Goal: Information Seeking & Learning: Understand process/instructions

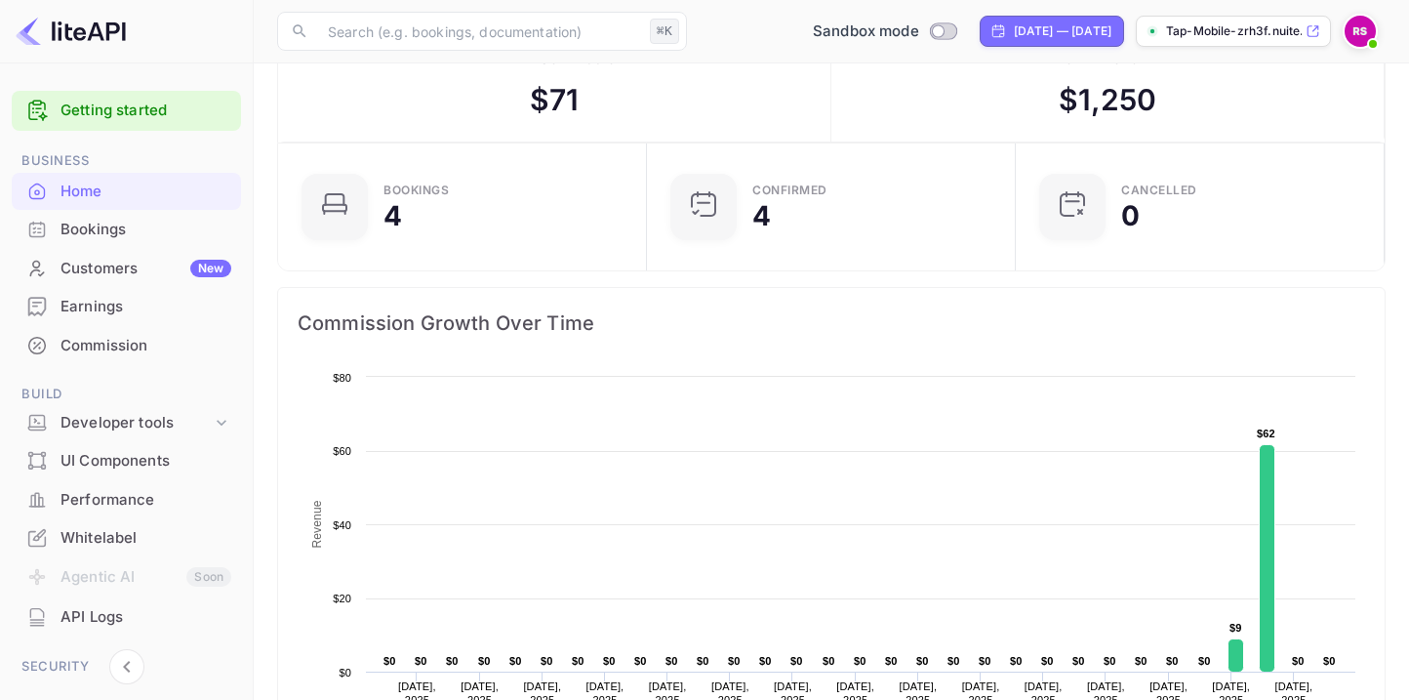
scroll to position [108, 0]
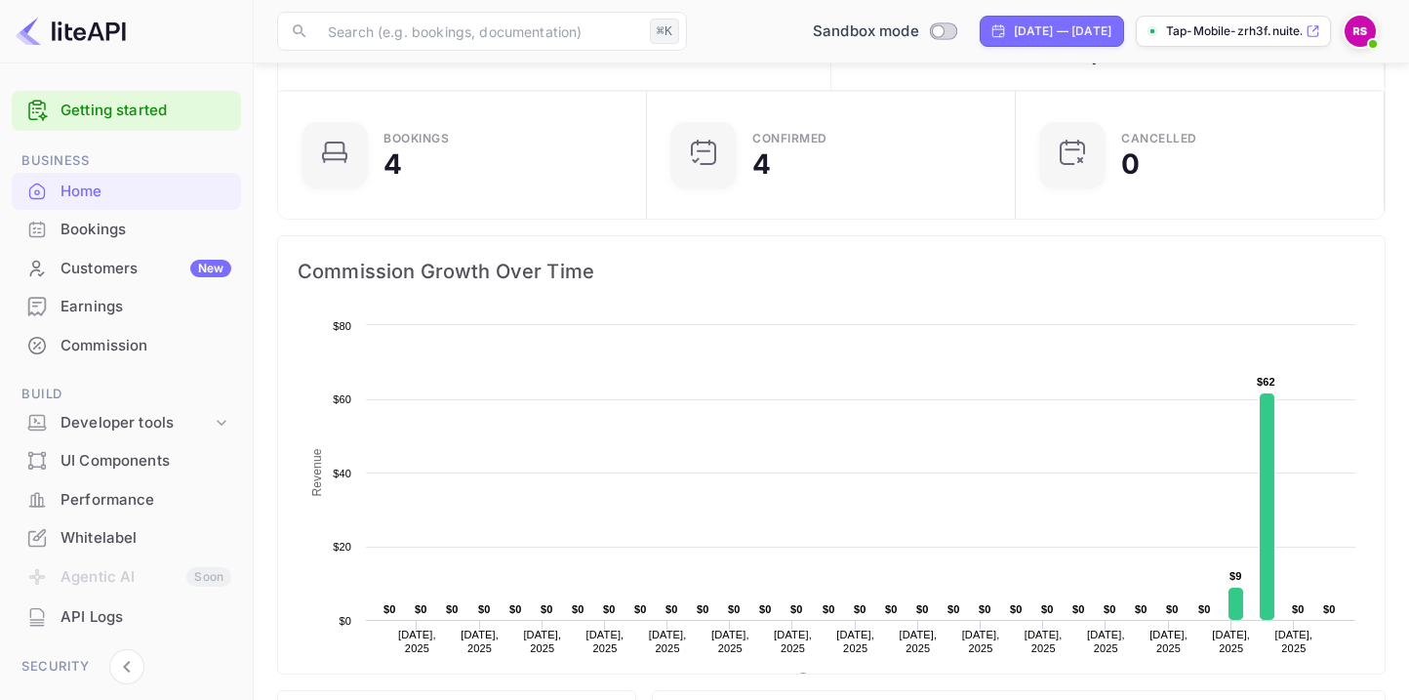
click at [118, 537] on div "Whitelabel" at bounding box center [146, 538] width 171 height 22
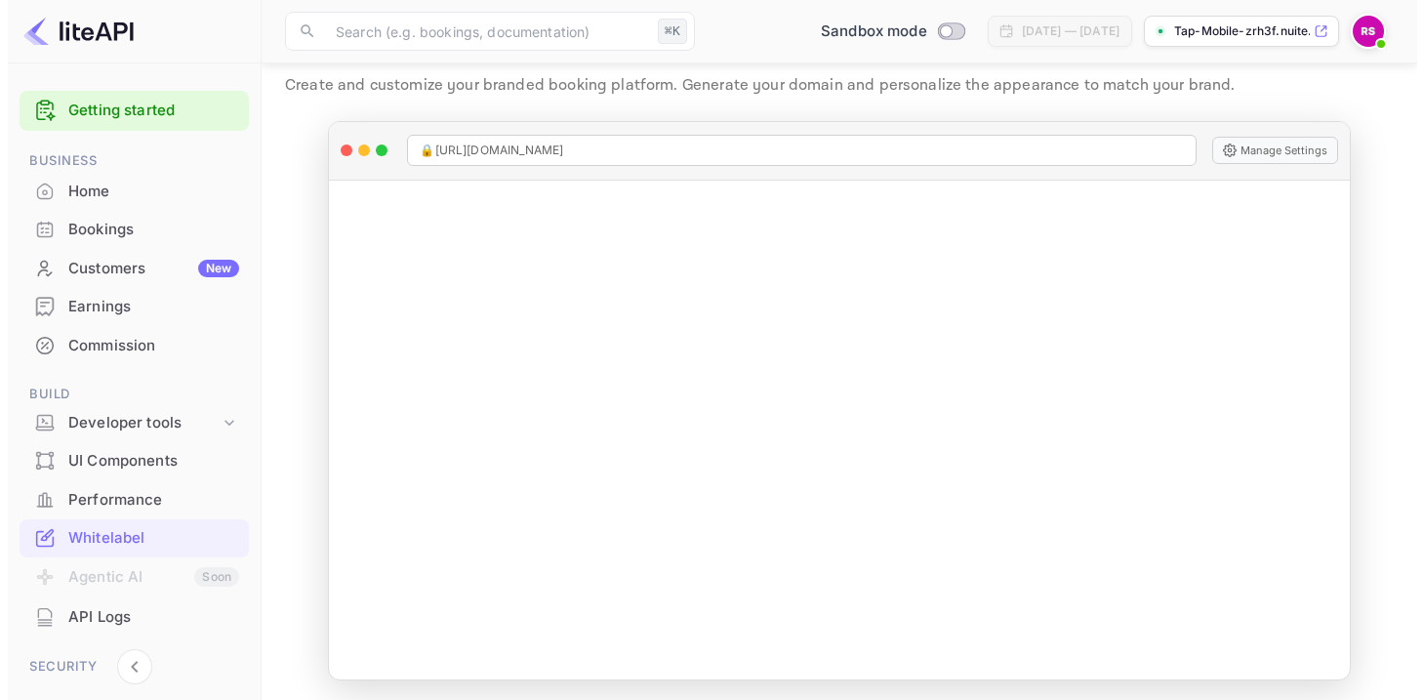
scroll to position [56, 0]
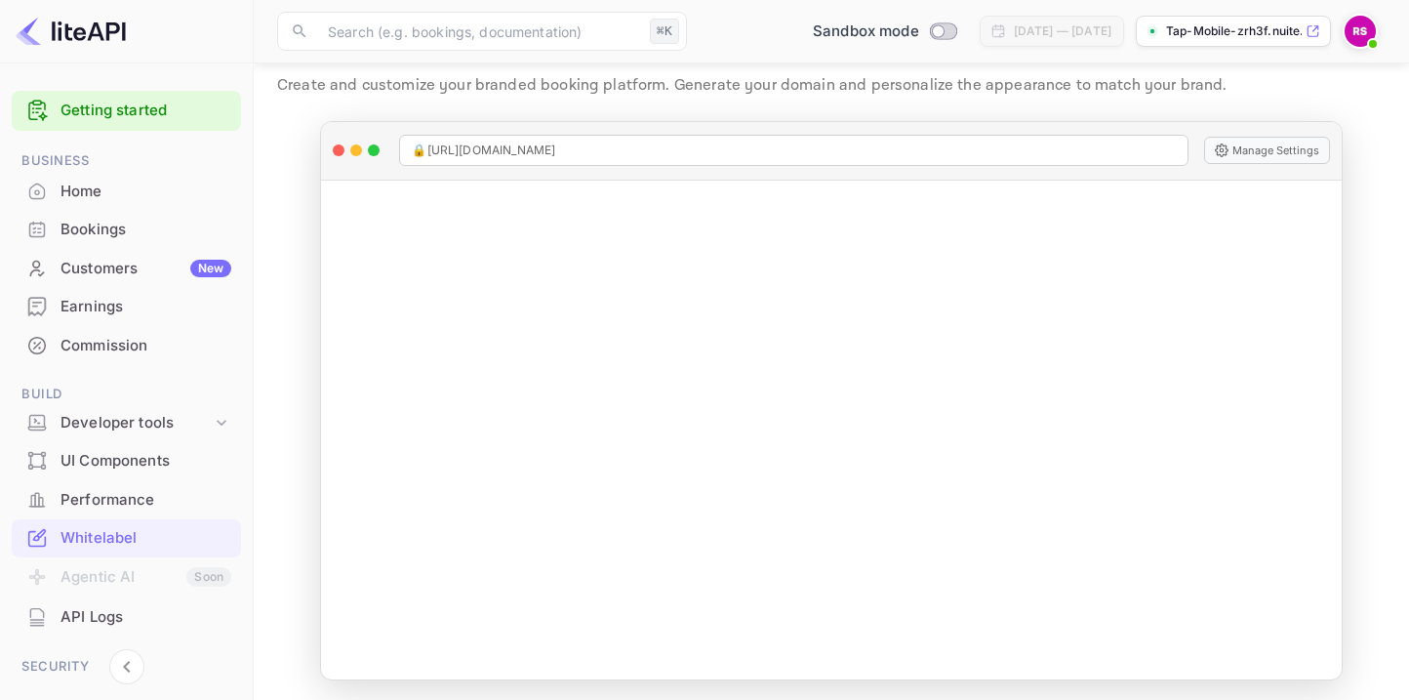
click at [1363, 27] on img at bounding box center [1360, 31] width 31 height 31
click at [72, 188] on div "Home" at bounding box center [146, 192] width 171 height 22
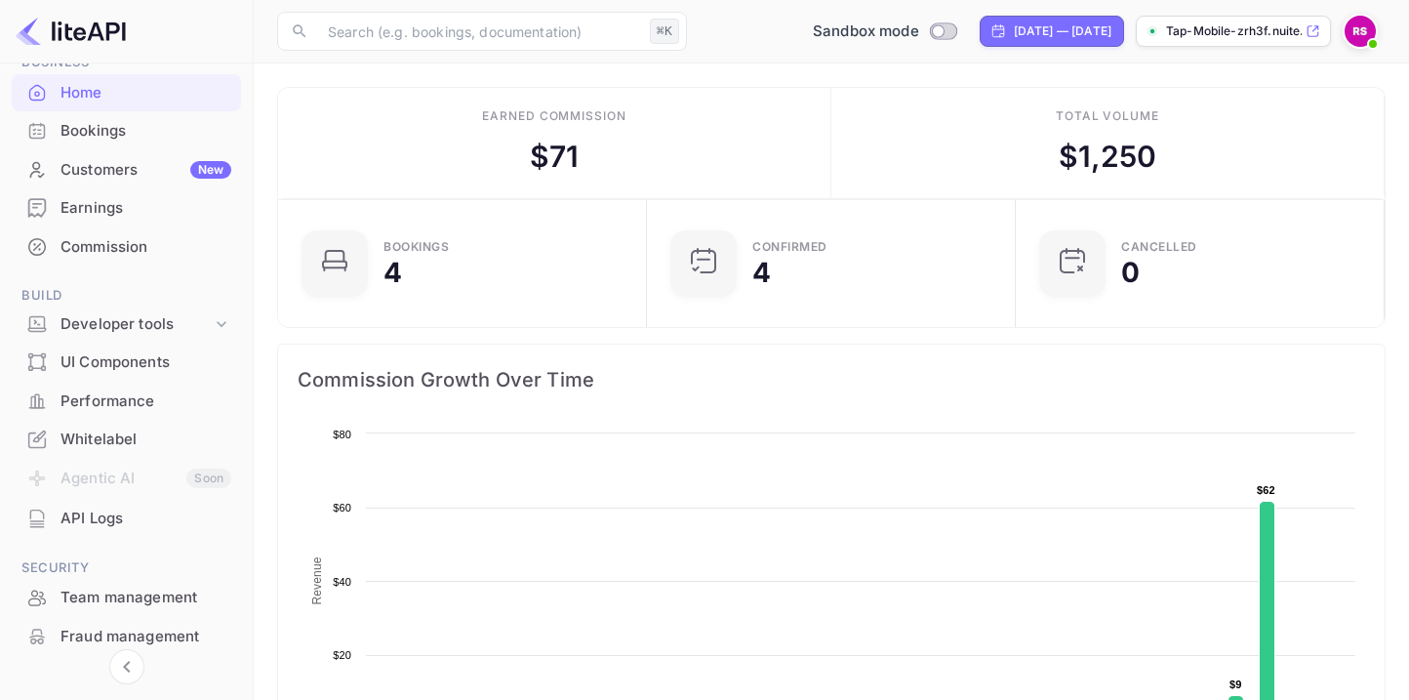
scroll to position [190, 0]
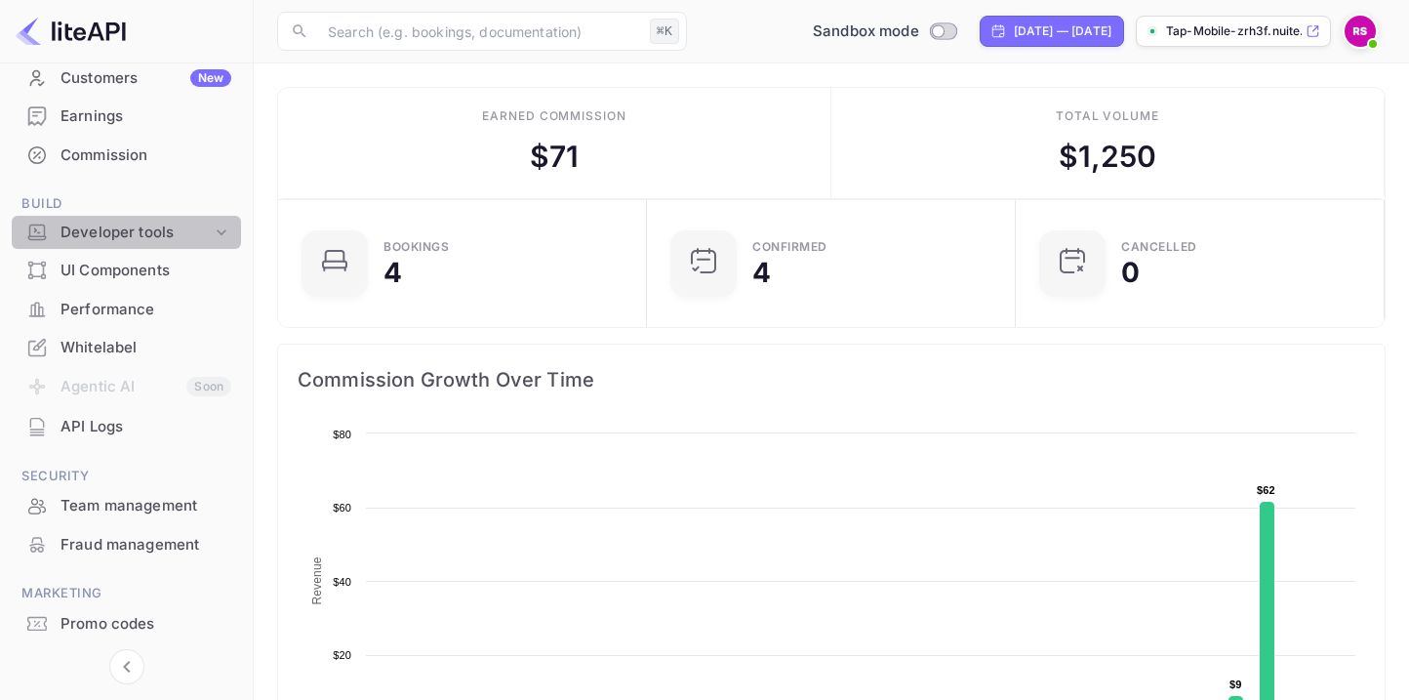
click at [138, 230] on div "Developer tools" at bounding box center [136, 233] width 151 height 22
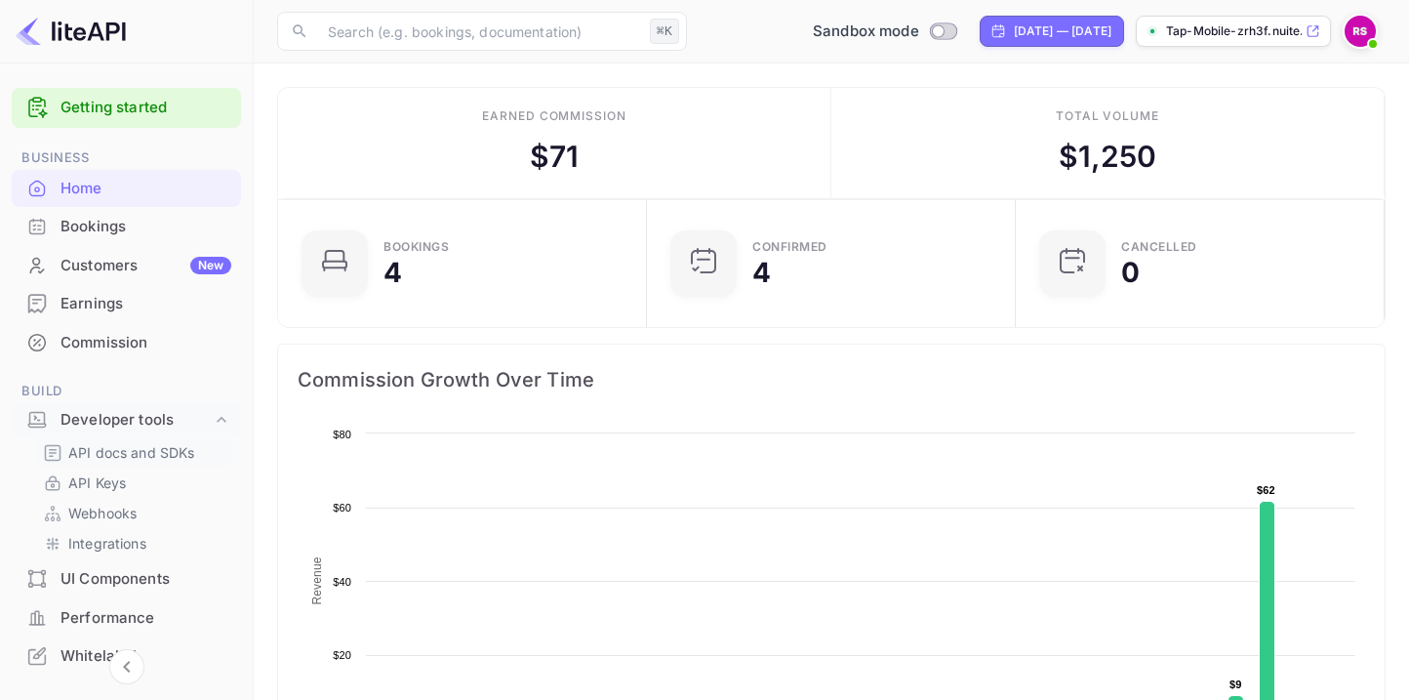
scroll to position [0, 0]
click at [128, 30] on div at bounding box center [127, 31] width 254 height 63
click at [1275, 31] on p "Tap-Mobile-zrh3f.nuite..." at bounding box center [1234, 31] width 136 height 18
click at [96, 100] on link "Getting started" at bounding box center [146, 111] width 171 height 22
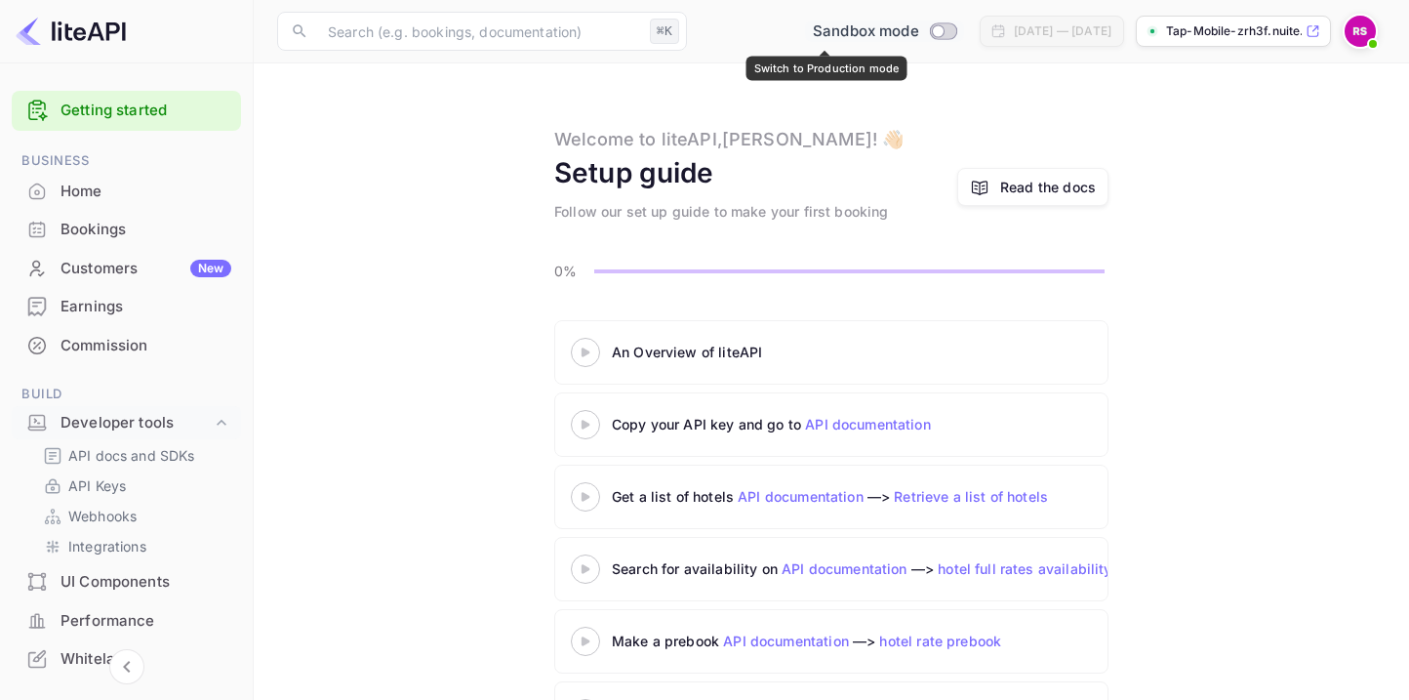
click at [918, 31] on input "Switch to Production mode" at bounding box center [937, 30] width 39 height 13
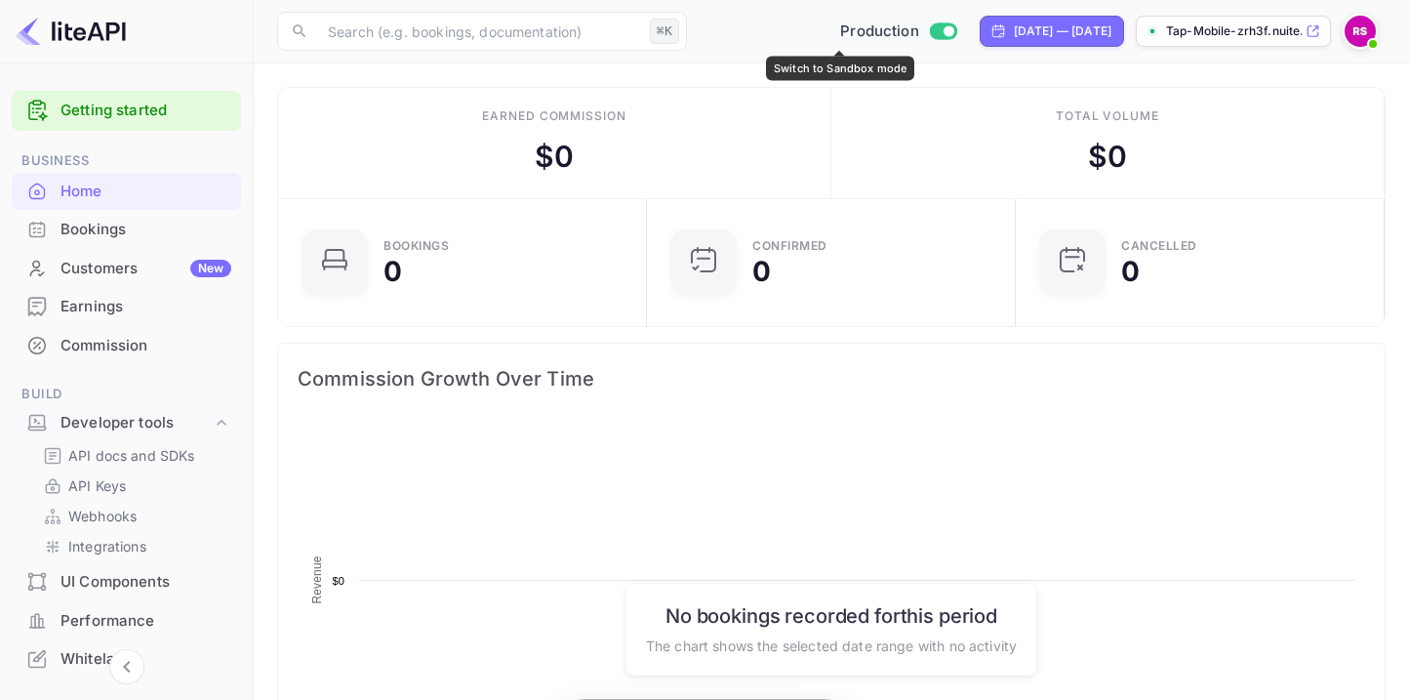
scroll to position [303, 343]
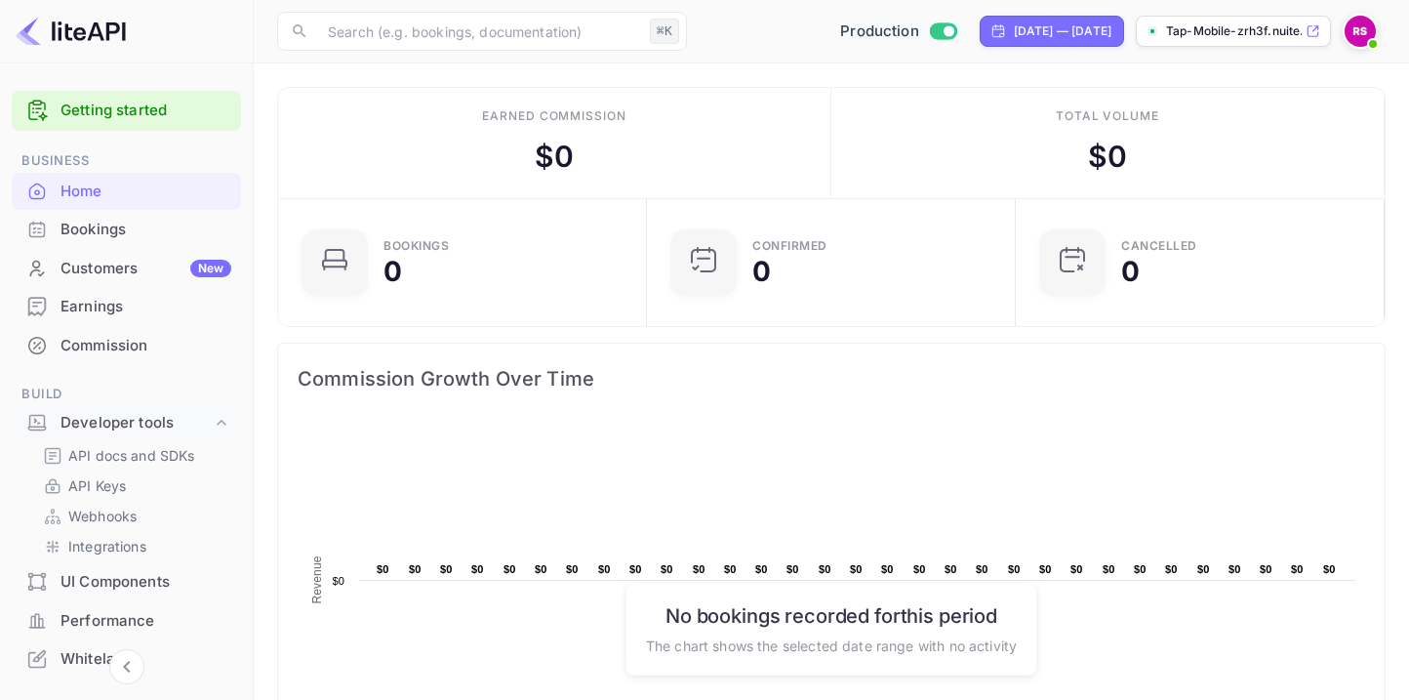
click at [1239, 33] on p "Tap-Mobile-zrh3f.nuite..." at bounding box center [1234, 31] width 136 height 18
click at [929, 25] on input "Switch to Sandbox mode" at bounding box center [948, 30] width 39 height 13
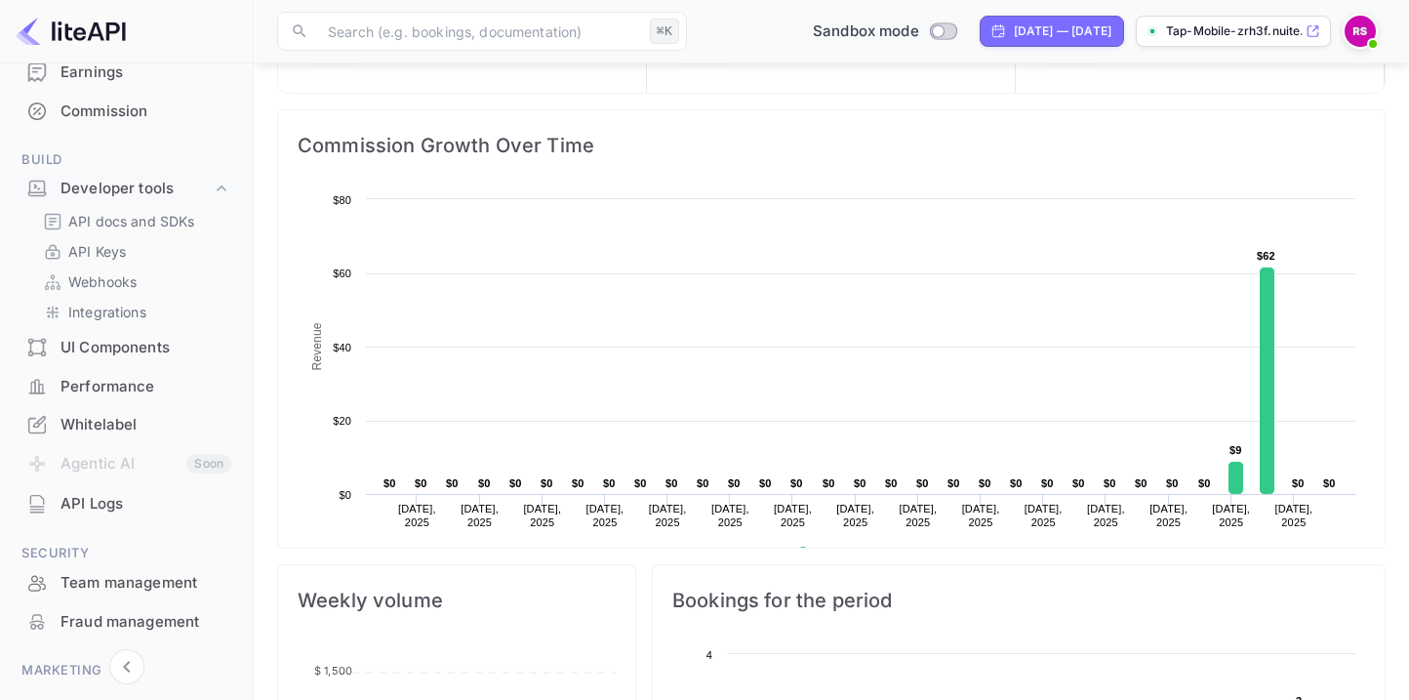
scroll to position [362, 0]
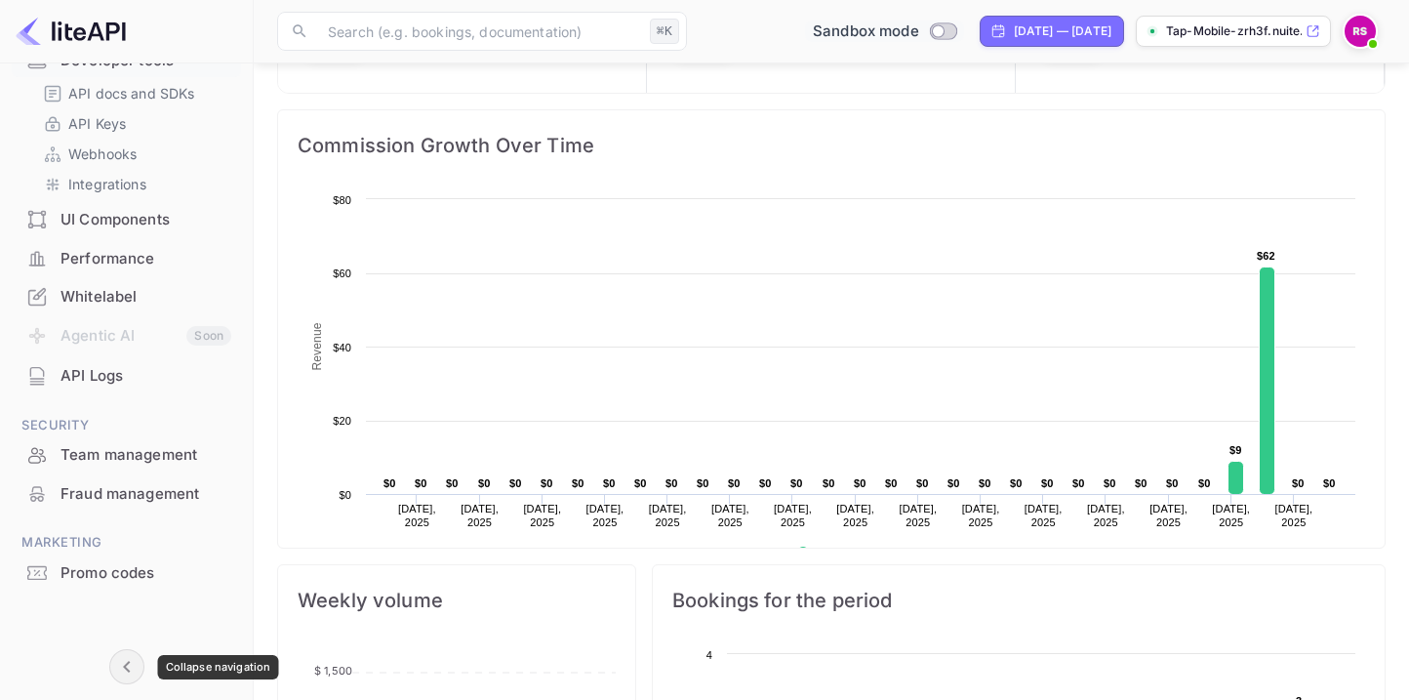
click at [131, 663] on icon "Collapse navigation" at bounding box center [126, 666] width 23 height 23
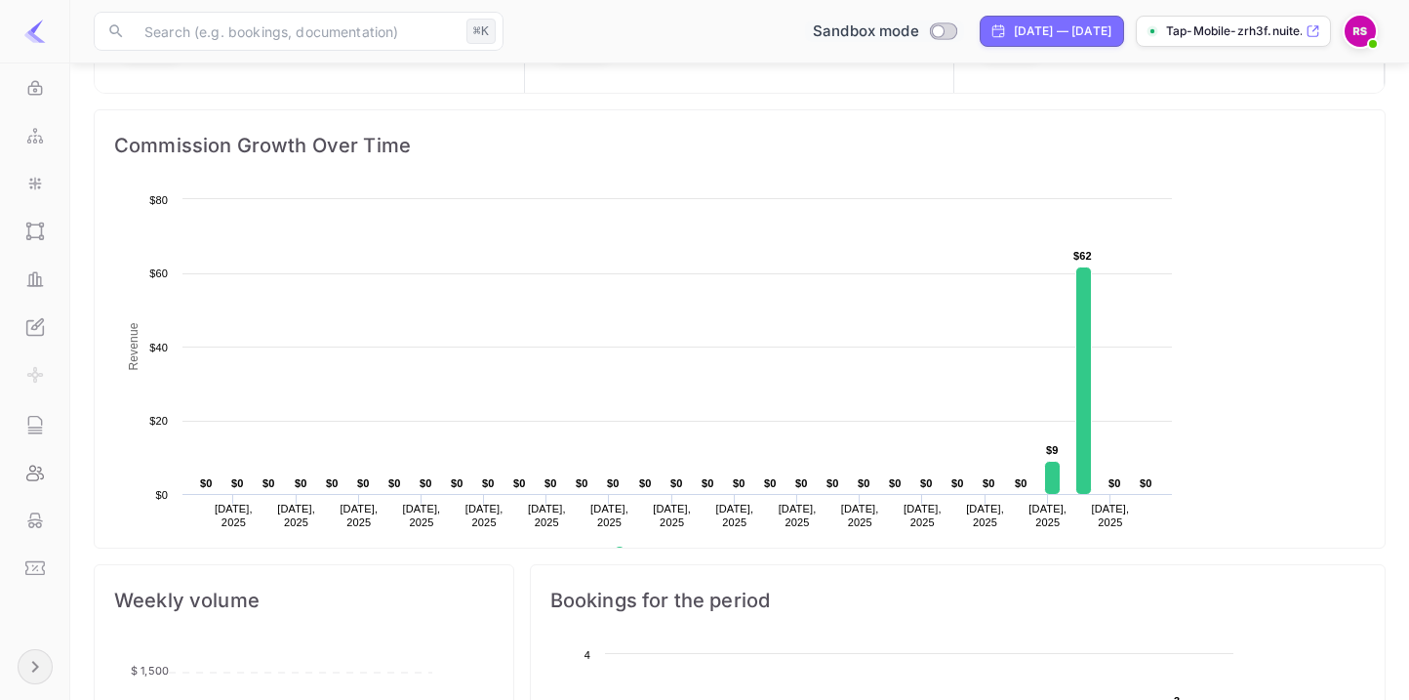
scroll to position [303, 404]
click at [38, 27] on img at bounding box center [34, 31] width 23 height 23
click at [39, 669] on icon "Expand navigation" at bounding box center [34, 666] width 23 height 23
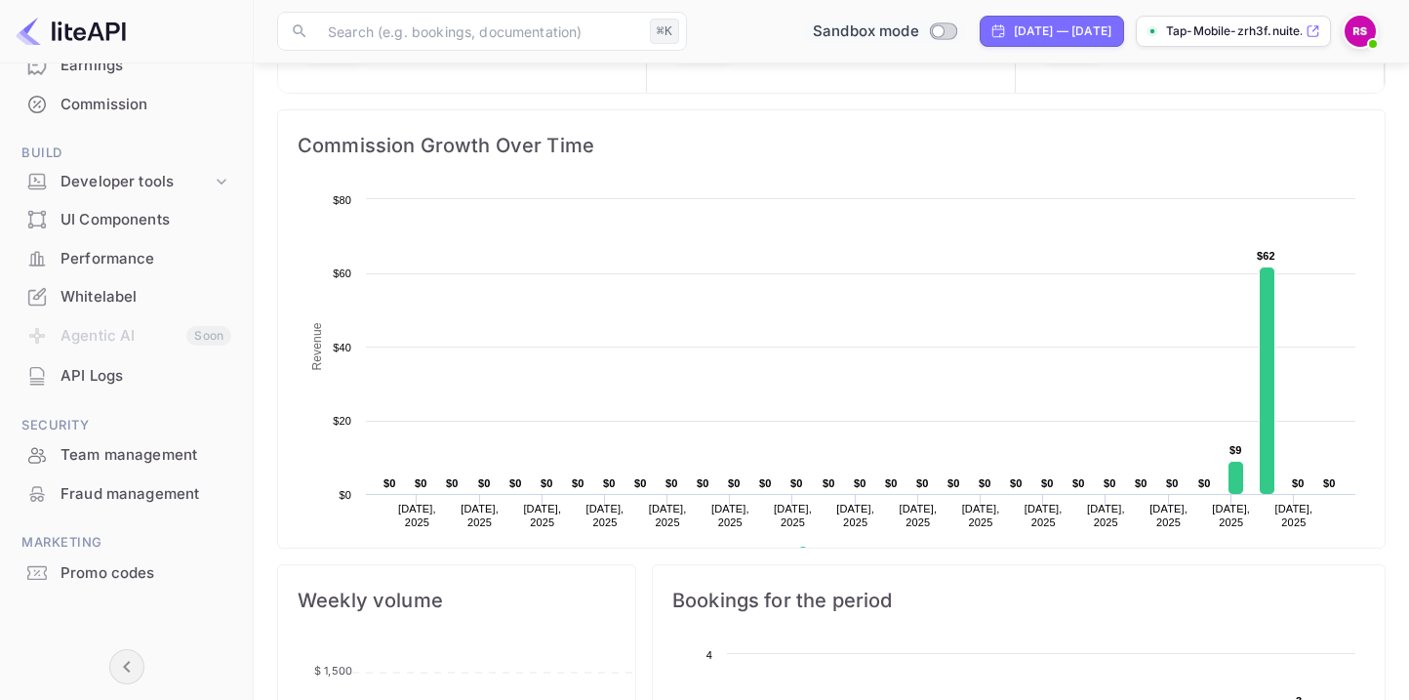
scroll to position [16, 16]
